Goal: Task Accomplishment & Management: Manage account settings

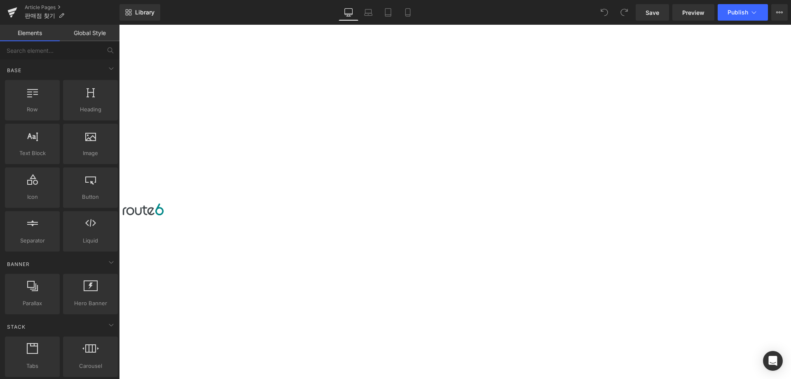
scroll to position [55, 0]
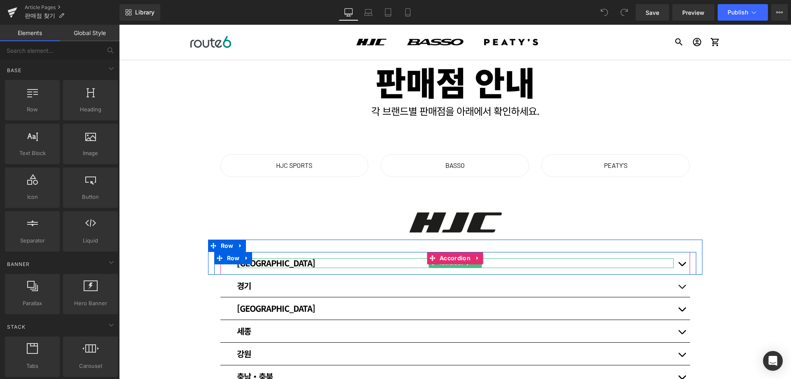
click at [575, 260] on div "[GEOGRAPHIC_DATA]" at bounding box center [455, 263] width 437 height 10
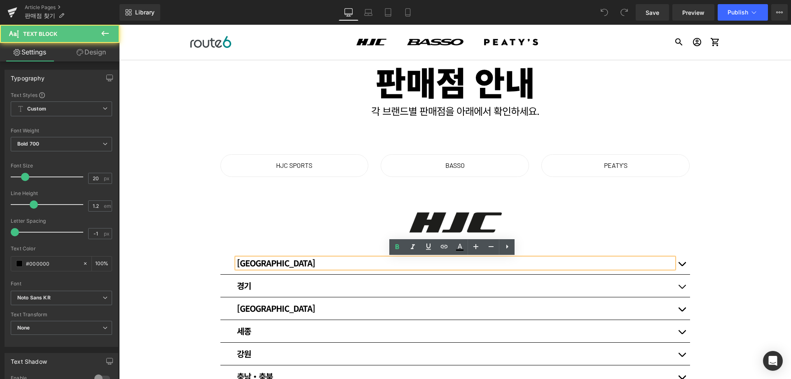
click at [584, 260] on div "[GEOGRAPHIC_DATA]" at bounding box center [455, 263] width 437 height 10
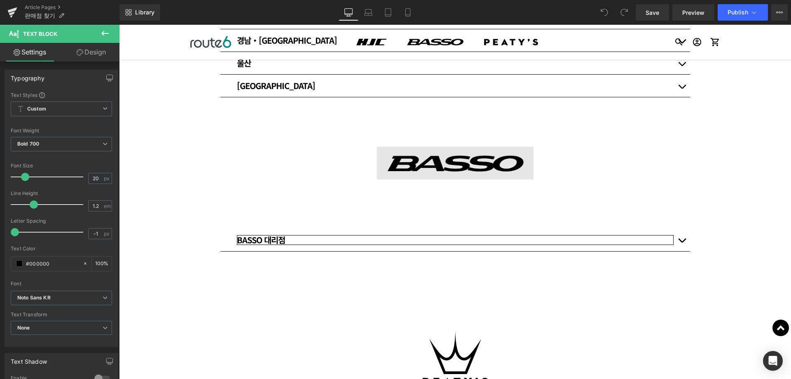
scroll to position [439, 0]
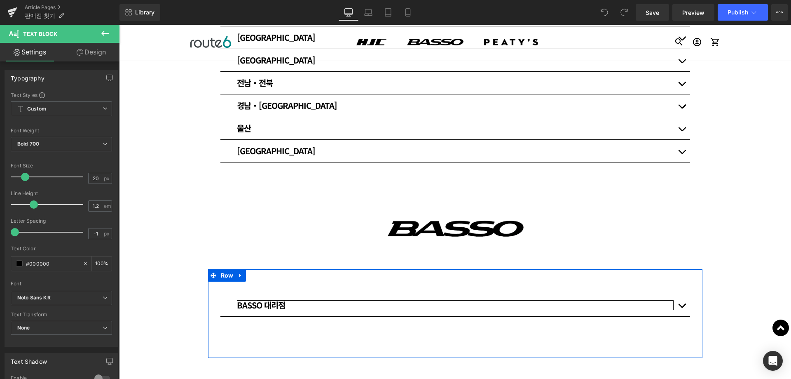
click at [309, 302] on div "BASSO 대리점" at bounding box center [455, 305] width 437 height 10
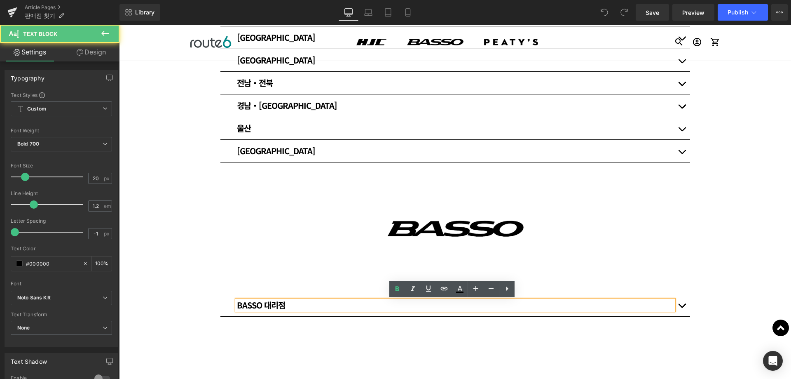
click at [290, 301] on div "BASSO 대리점" at bounding box center [455, 305] width 437 height 10
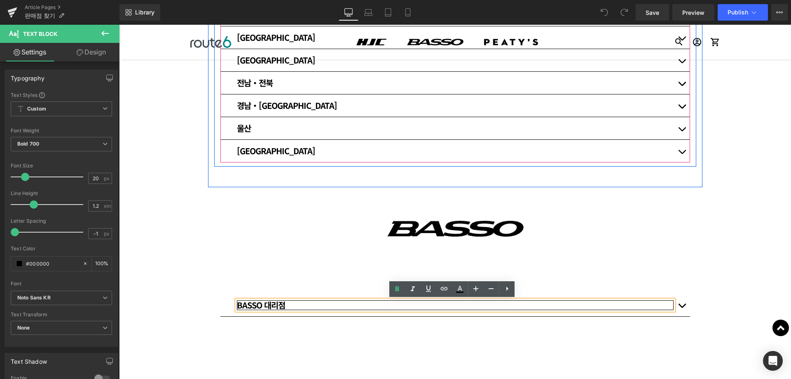
click at [682, 154] on span "button" at bounding box center [682, 154] width 0 height 0
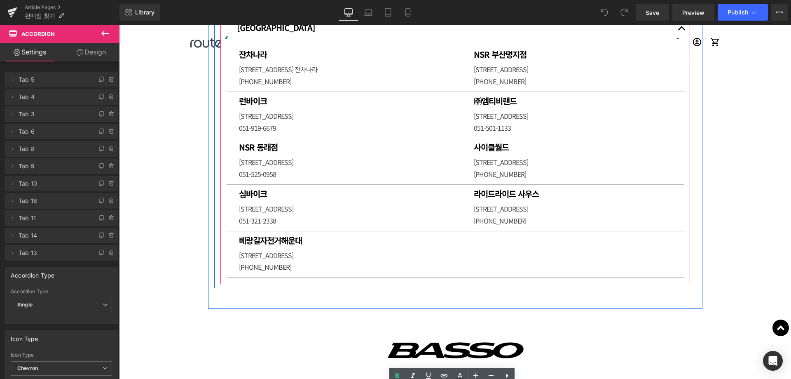
scroll to position [548, 0]
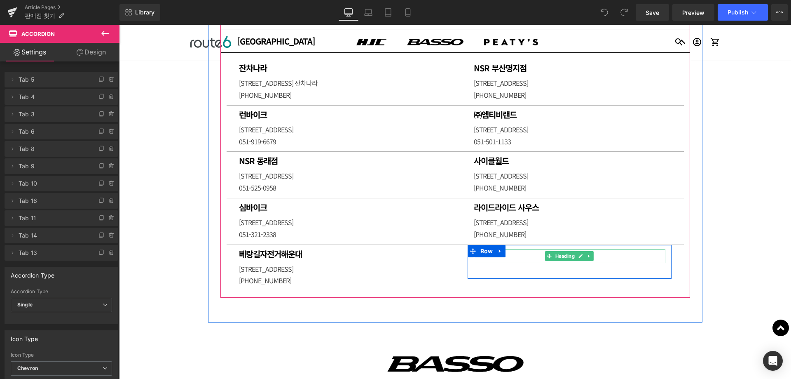
click at [524, 255] on h1 at bounding box center [570, 254] width 192 height 10
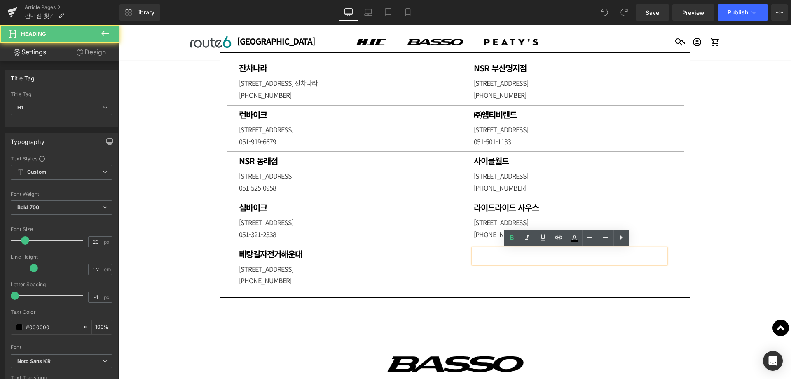
click at [514, 256] on h1 at bounding box center [570, 254] width 192 height 10
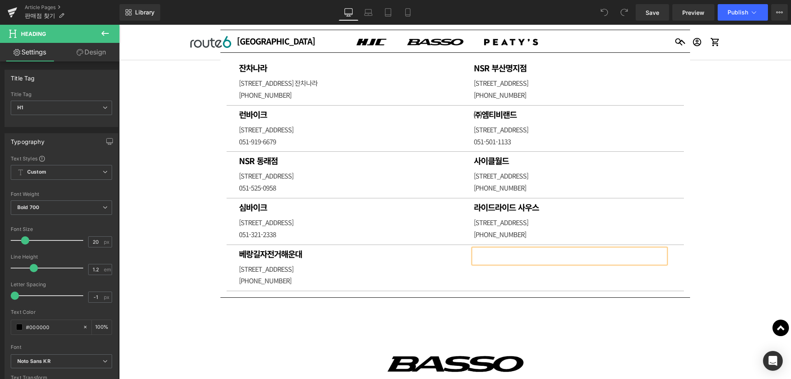
paste div
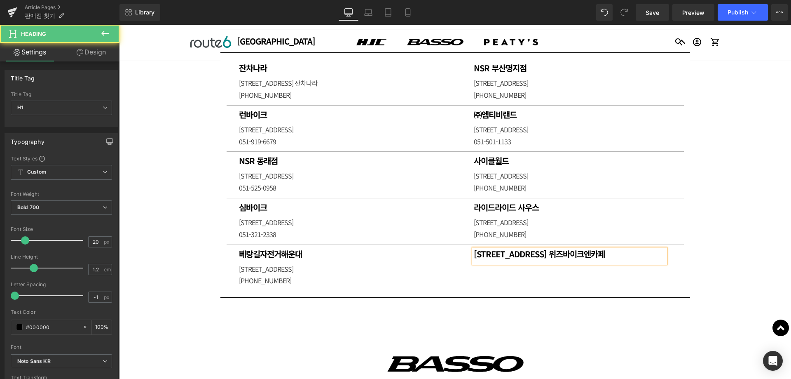
click at [588, 251] on h1 "[STREET_ADDRESS] 위즈바이크엔카페" at bounding box center [570, 254] width 192 height 10
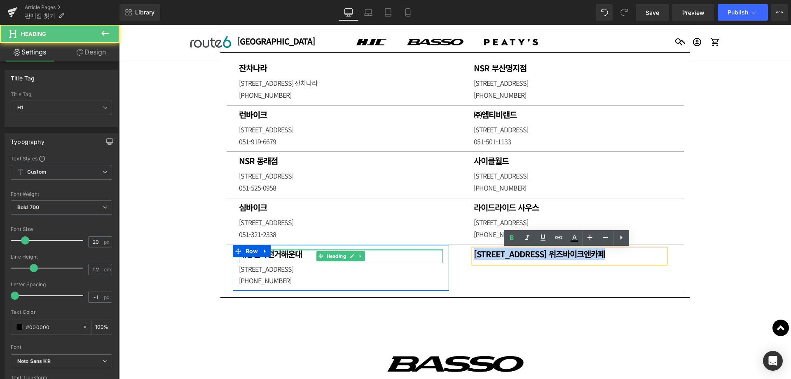
click at [512, 252] on h1 "[STREET_ADDRESS] 위즈바이크엔카페" at bounding box center [570, 254] width 192 height 10
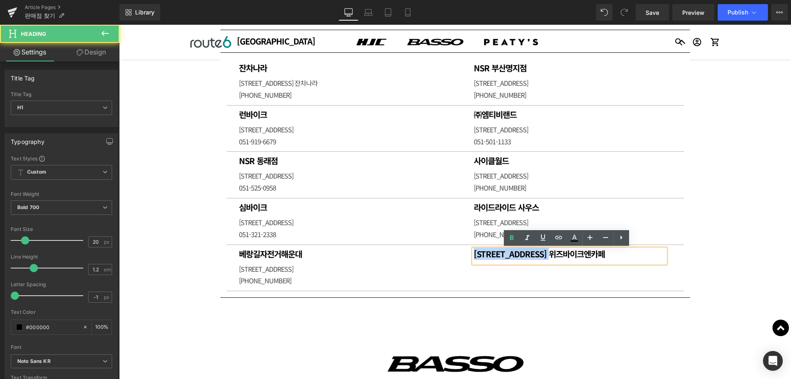
drag, startPoint x: 548, startPoint y: 254, endPoint x: 389, endPoint y: 254, distance: 159.0
click at [330, 258] on div "베랑길자전거해운대 Heading [STREET_ADDRESS] [PHONE_NUMBER] [GEOGRAPHIC_DATA][STREET_ADDR…" at bounding box center [455, 268] width 457 height 47
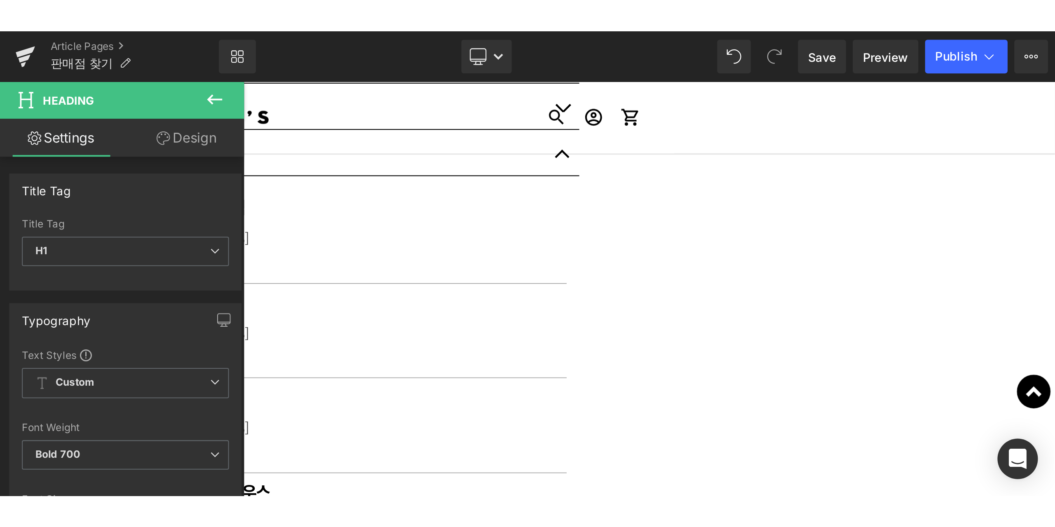
scroll to position [548, 0]
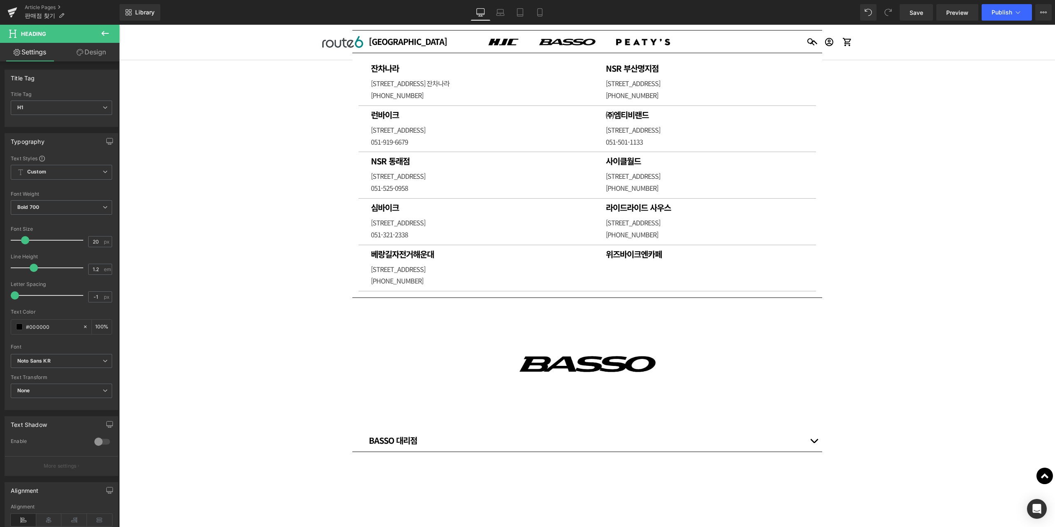
click at [791, 188] on div "판매점 안내 Heading 각 브랜드별 판매점을 아래에서 확인하세요. Heading Row Row HJC SPORTS Button BASSO …" at bounding box center [587, 174] width 936 height 1287
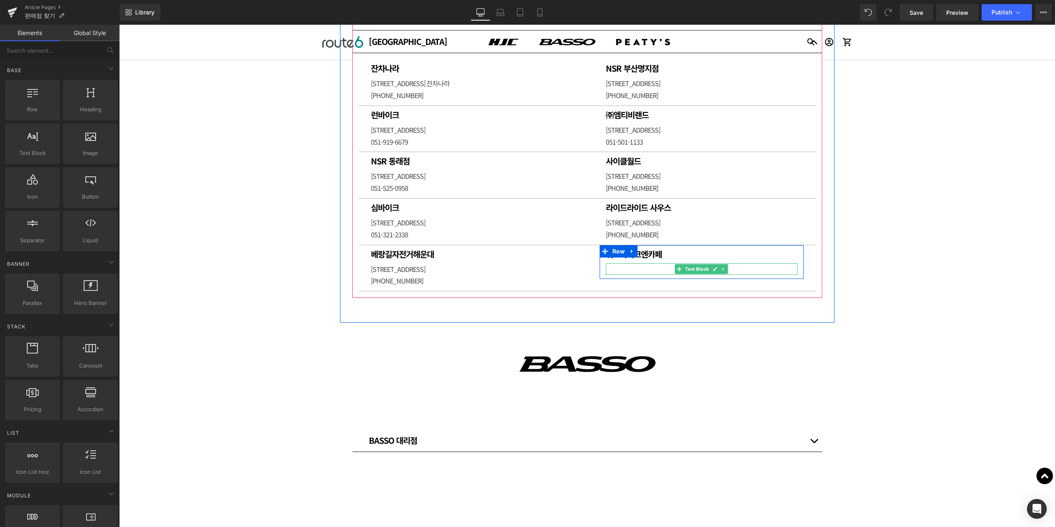
click at [636, 267] on p at bounding box center [702, 269] width 192 height 12
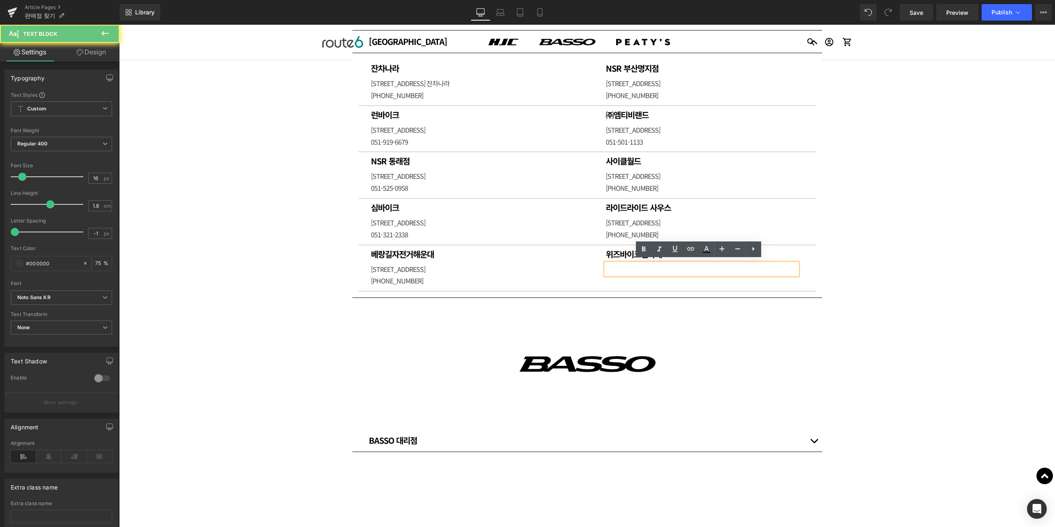
click at [625, 266] on p at bounding box center [702, 269] width 192 height 12
paste div
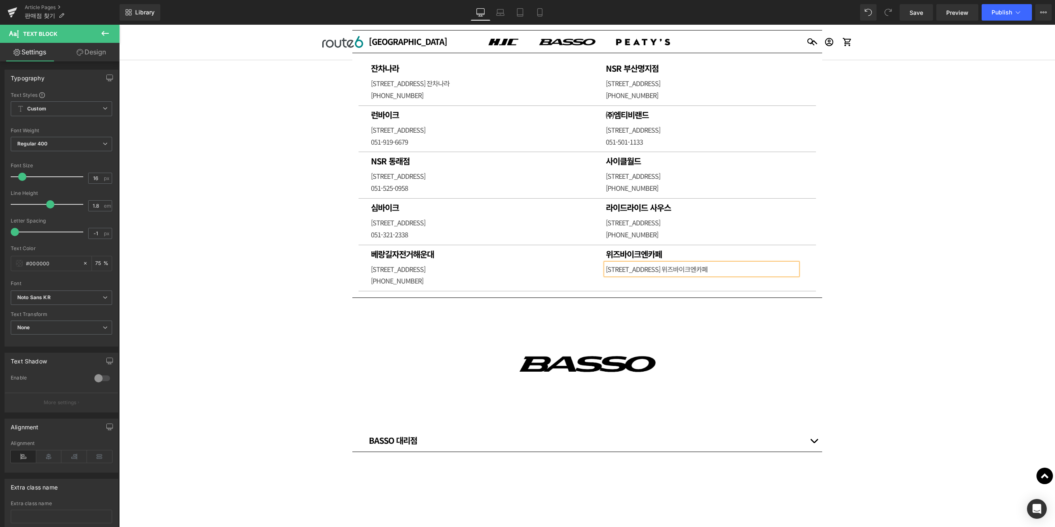
click at [791, 325] on div "판매점 안내 Heading 각 브랜드별 판매점을 아래에서 확인하세요. Heading Row Row HJC SPORTS Button BASSO …" at bounding box center [587, 174] width 936 height 1287
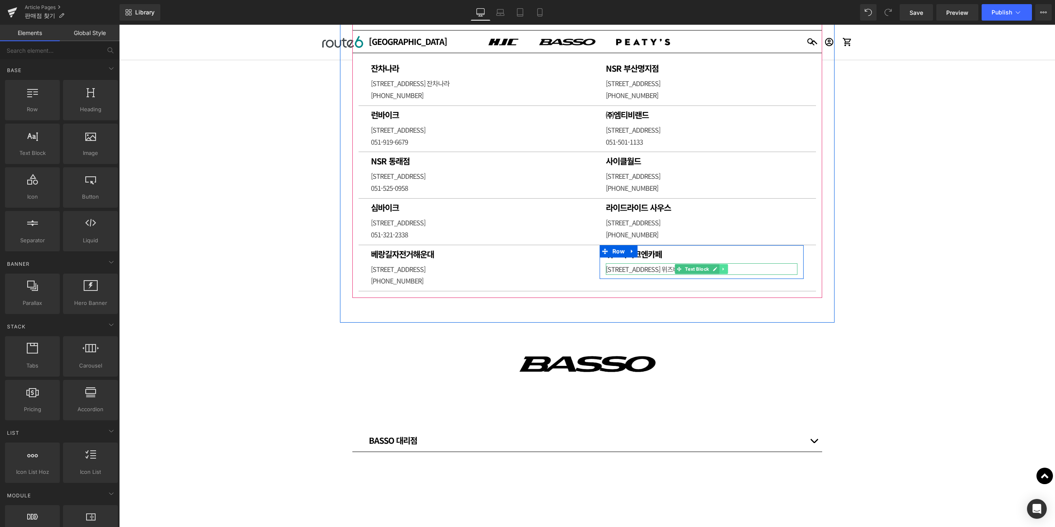
click at [721, 267] on icon at bounding box center [723, 269] width 5 height 5
click at [749, 263] on p "[STREET_ADDRESS] 위즈바이크엔카페" at bounding box center [702, 269] width 192 height 12
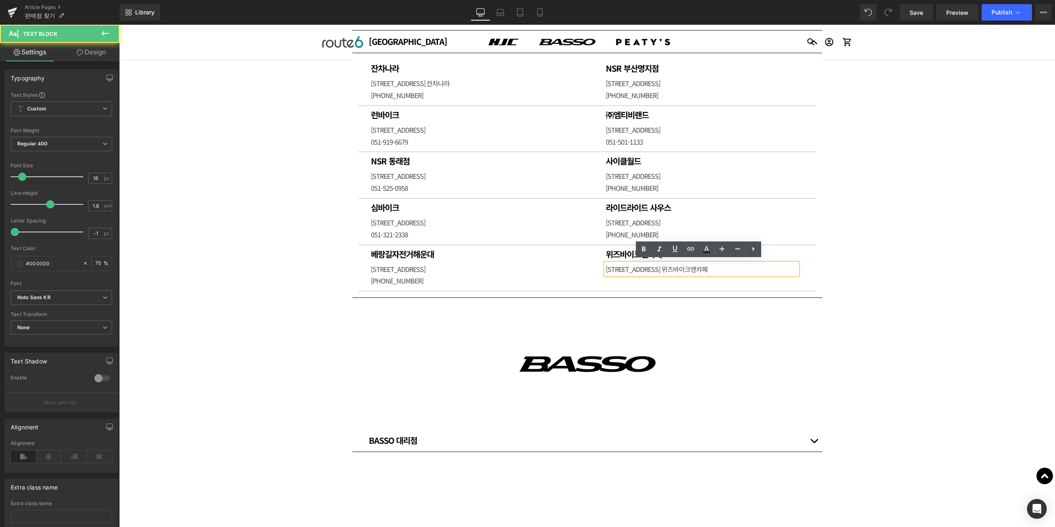
click at [742, 267] on p "[STREET_ADDRESS] 위즈바이크엔카페" at bounding box center [702, 269] width 192 height 12
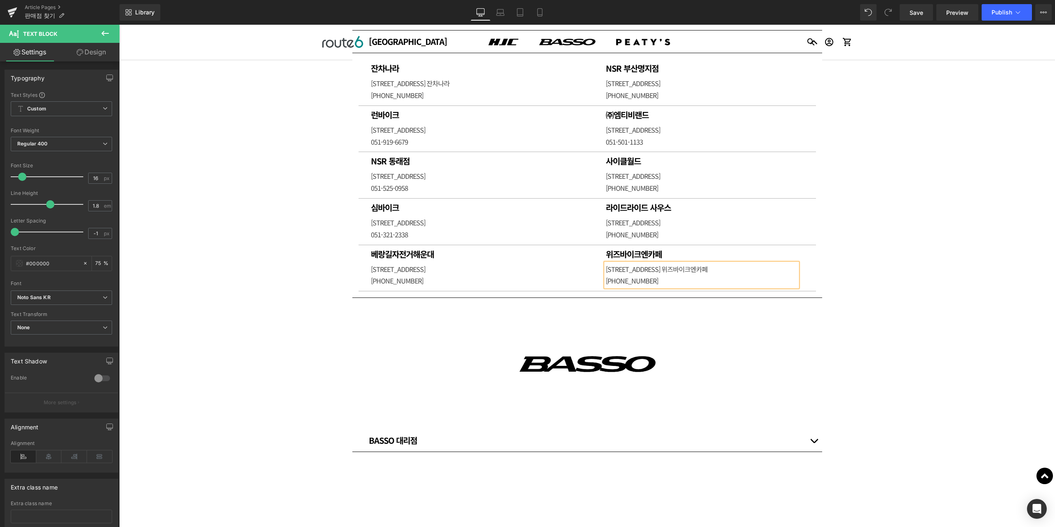
click at [791, 258] on div "판매점 안내 Heading 각 브랜드별 판매점을 아래에서 확인하세요. Heading Row Row HJC SPORTS Button BASSO …" at bounding box center [587, 174] width 936 height 1287
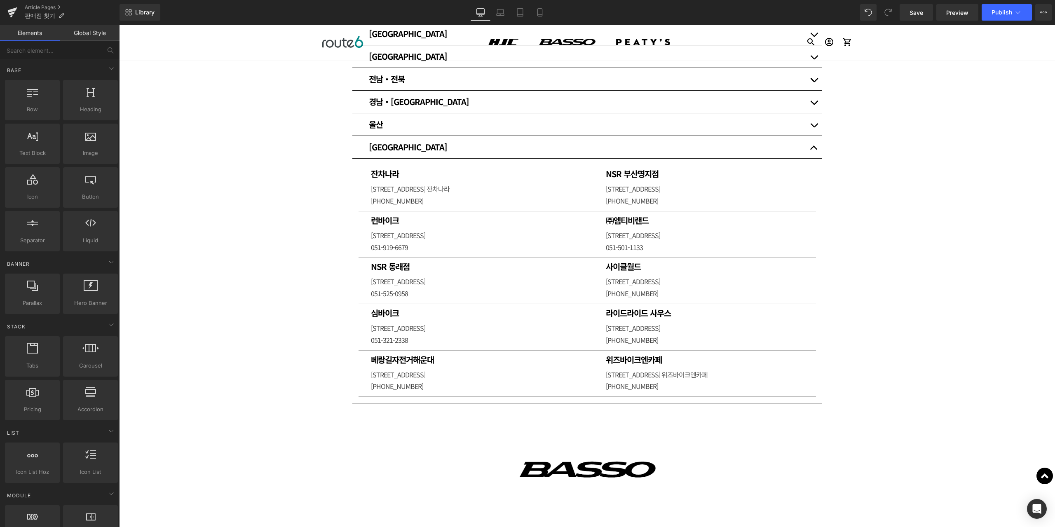
scroll to position [438, 0]
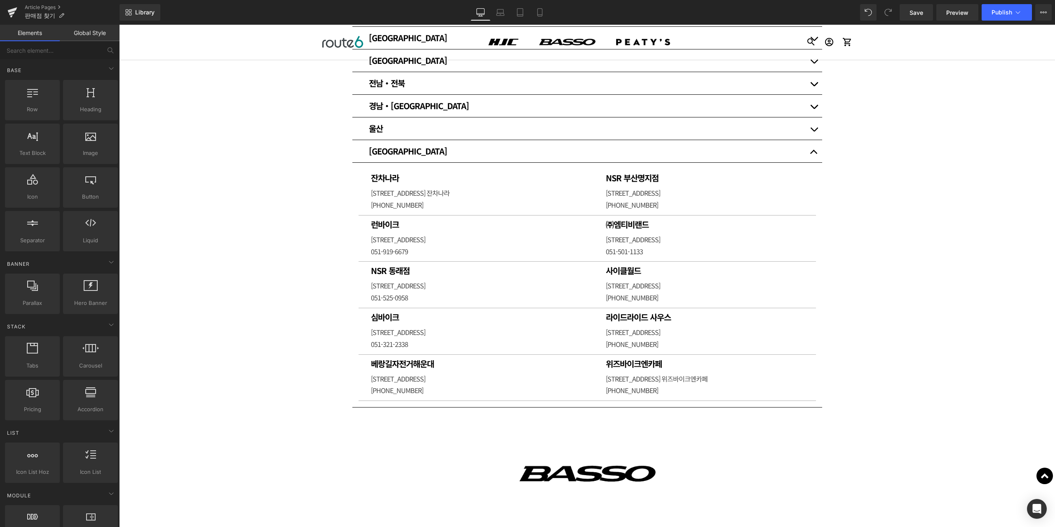
click at [791, 308] on div "판매점 안내 Heading 각 브랜드별 판매점을 아래에서 확인하세요. Heading Row Row HJC SPORTS Button BASSO …" at bounding box center [587, 284] width 936 height 1287
click at [791, 13] on span "Publish" at bounding box center [1001, 12] width 21 height 7
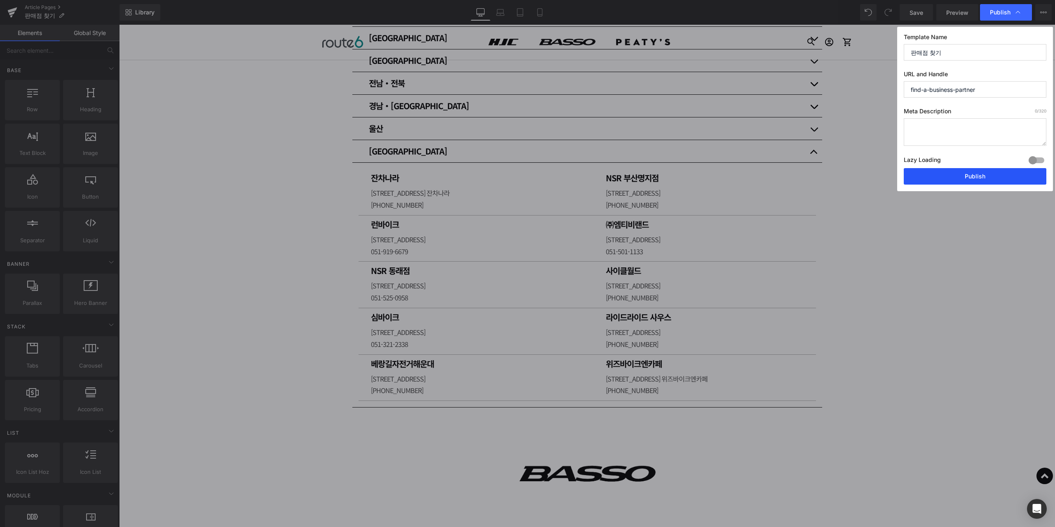
drag, startPoint x: 971, startPoint y: 175, endPoint x: 850, endPoint y: 181, distance: 121.3
click at [791, 175] on button "Publish" at bounding box center [975, 176] width 143 height 16
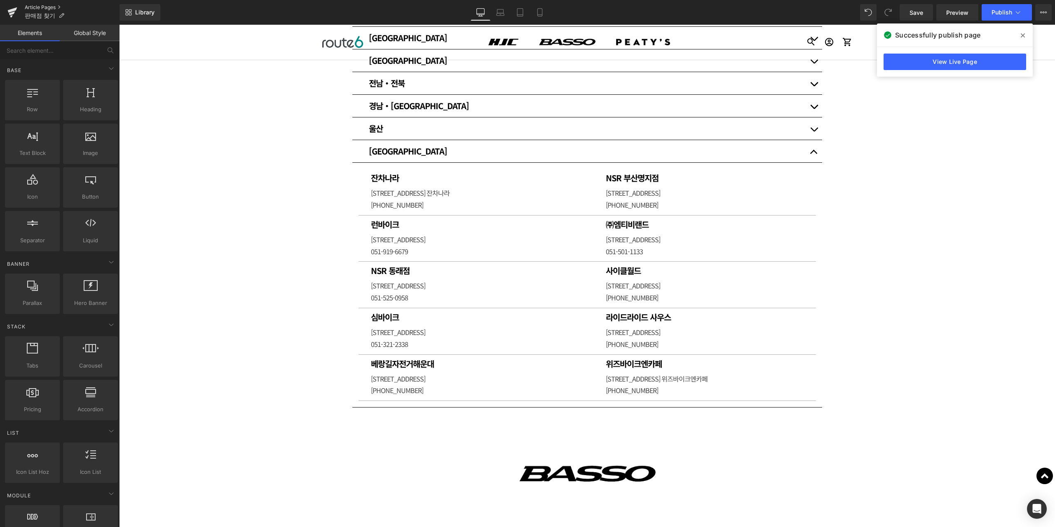
click at [58, 7] on link "Article Pages" at bounding box center [72, 7] width 95 height 7
